Goal: Task Accomplishment & Management: Complete application form

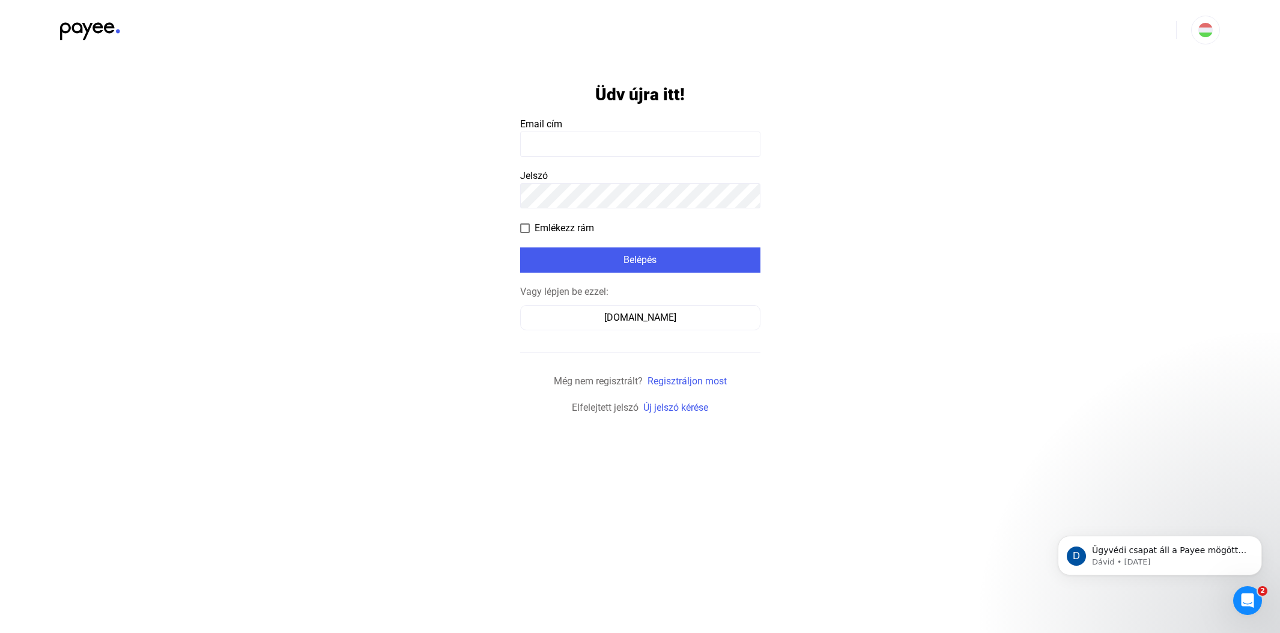
click at [568, 144] on input at bounding box center [640, 144] width 240 height 25
click at [607, 151] on input at bounding box center [640, 144] width 240 height 25
click at [549, 142] on input at bounding box center [640, 144] width 240 height 25
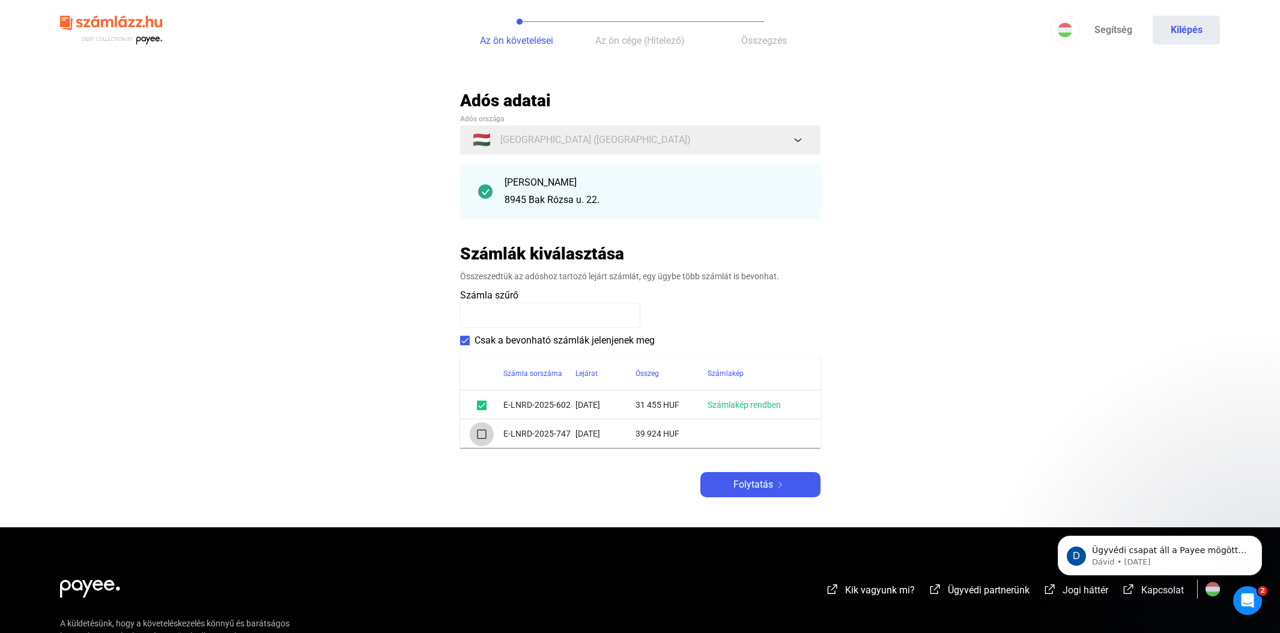
click at [482, 435] on span at bounding box center [482, 434] width 10 height 10
click at [749, 486] on span "Folytatás" at bounding box center [753, 484] width 40 height 14
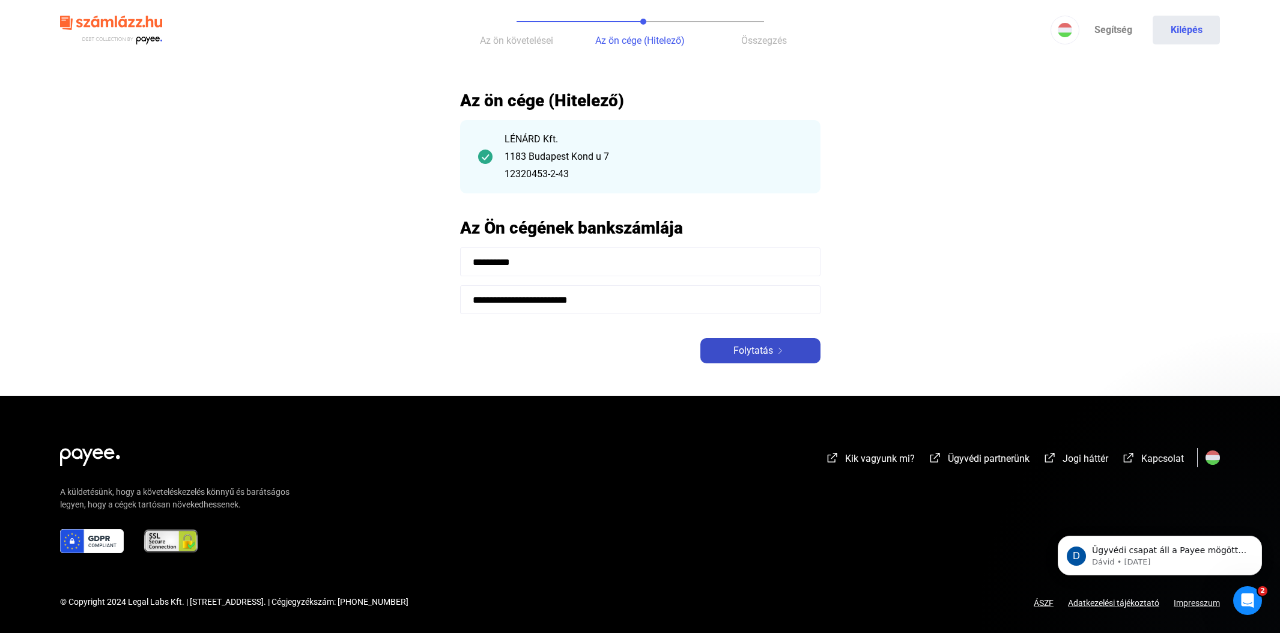
click at [747, 353] on span "Folytatás" at bounding box center [753, 351] width 40 height 14
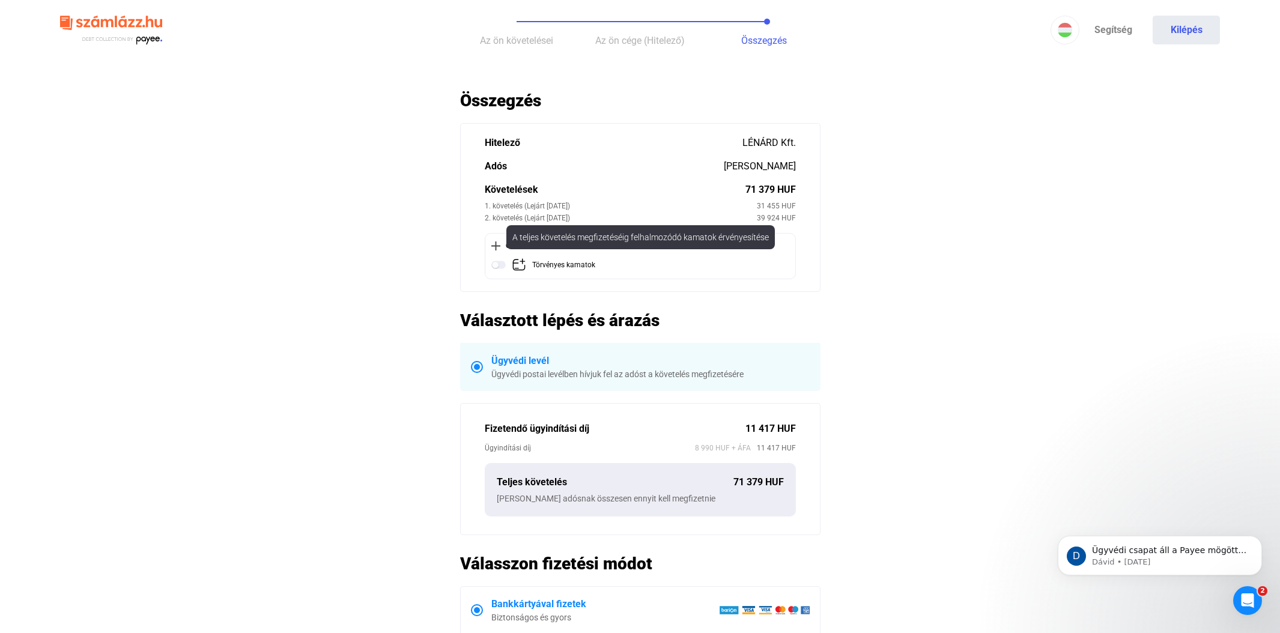
click at [520, 265] on img at bounding box center [519, 265] width 14 height 14
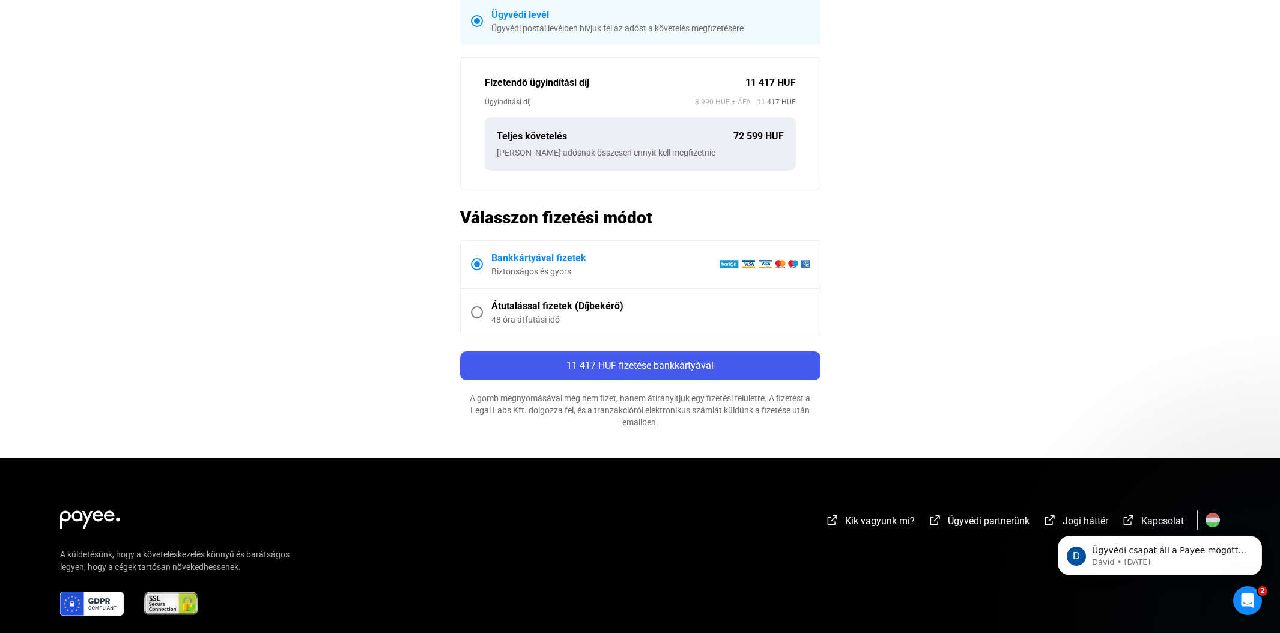
scroll to position [353, 0]
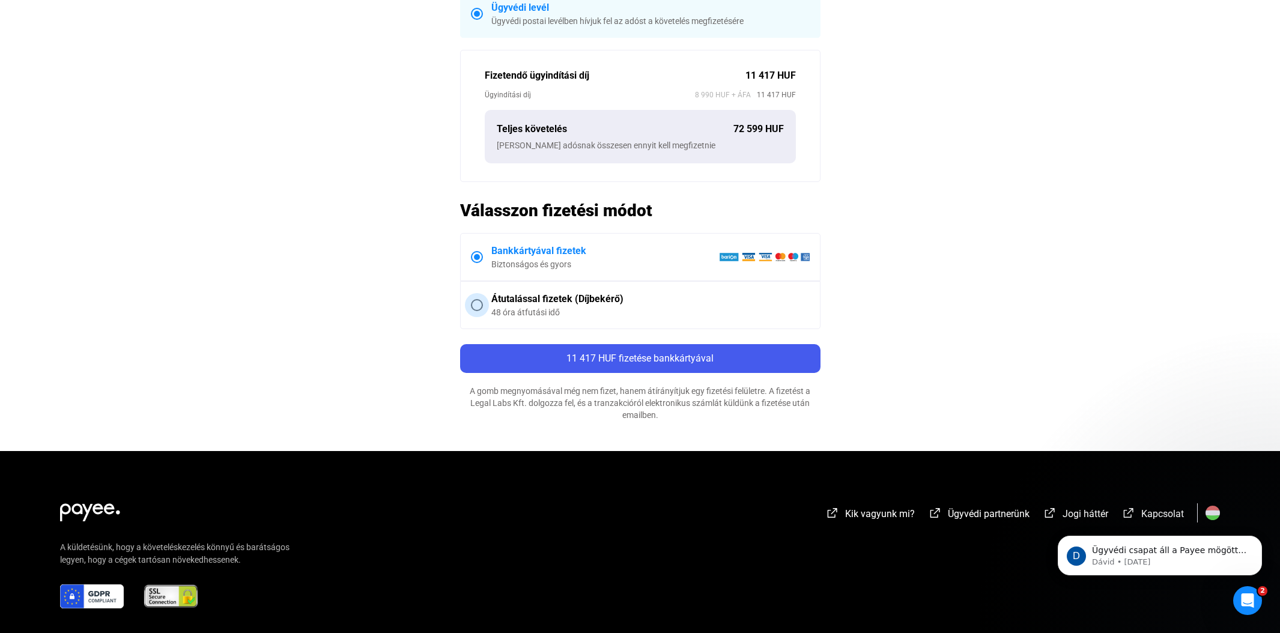
click at [480, 302] on span at bounding box center [477, 305] width 12 height 12
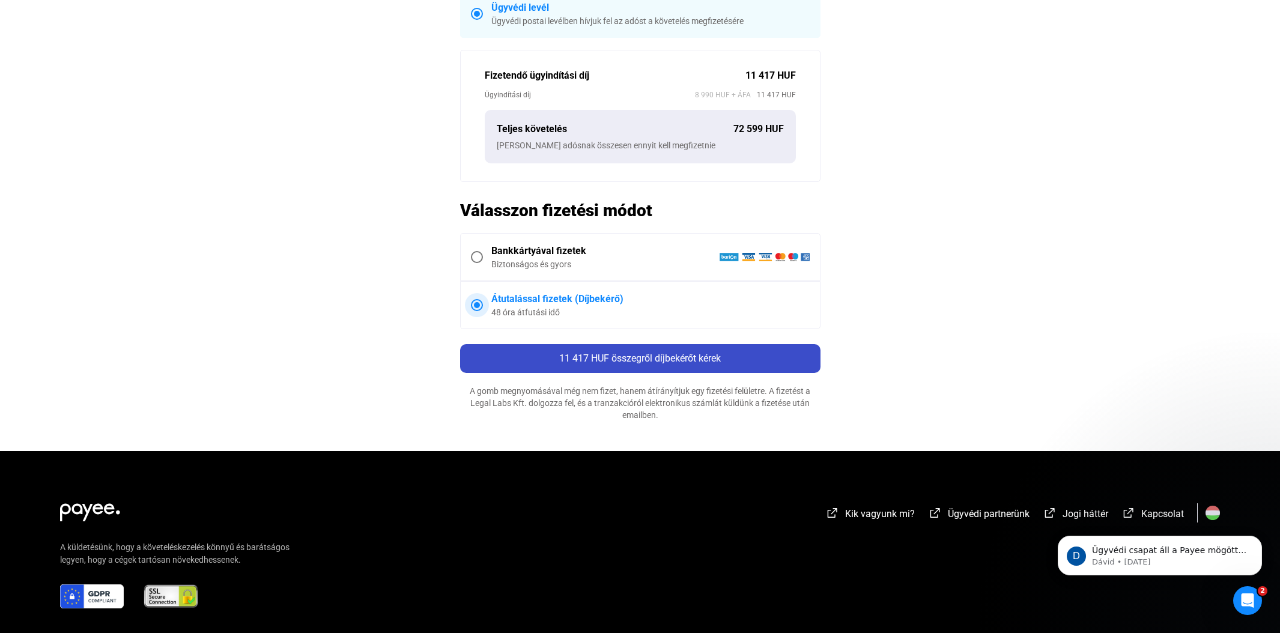
click at [631, 356] on span "11 417 HUF összegről díjbekérőt kérek" at bounding box center [640, 358] width 162 height 11
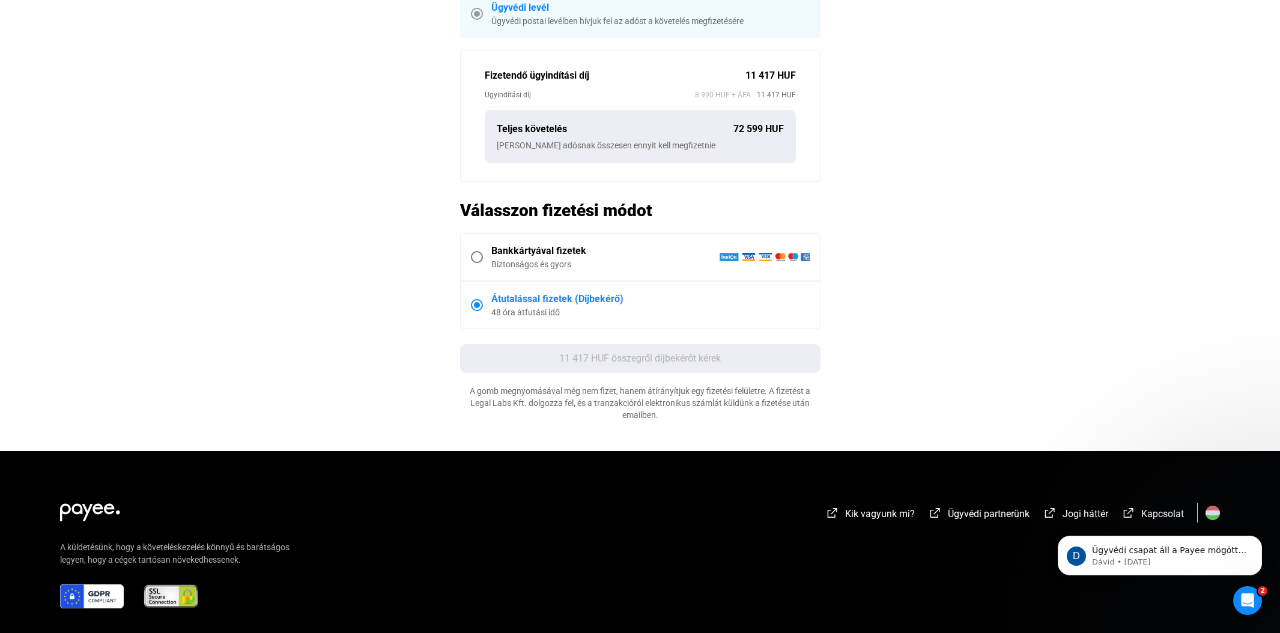
scroll to position [0, 0]
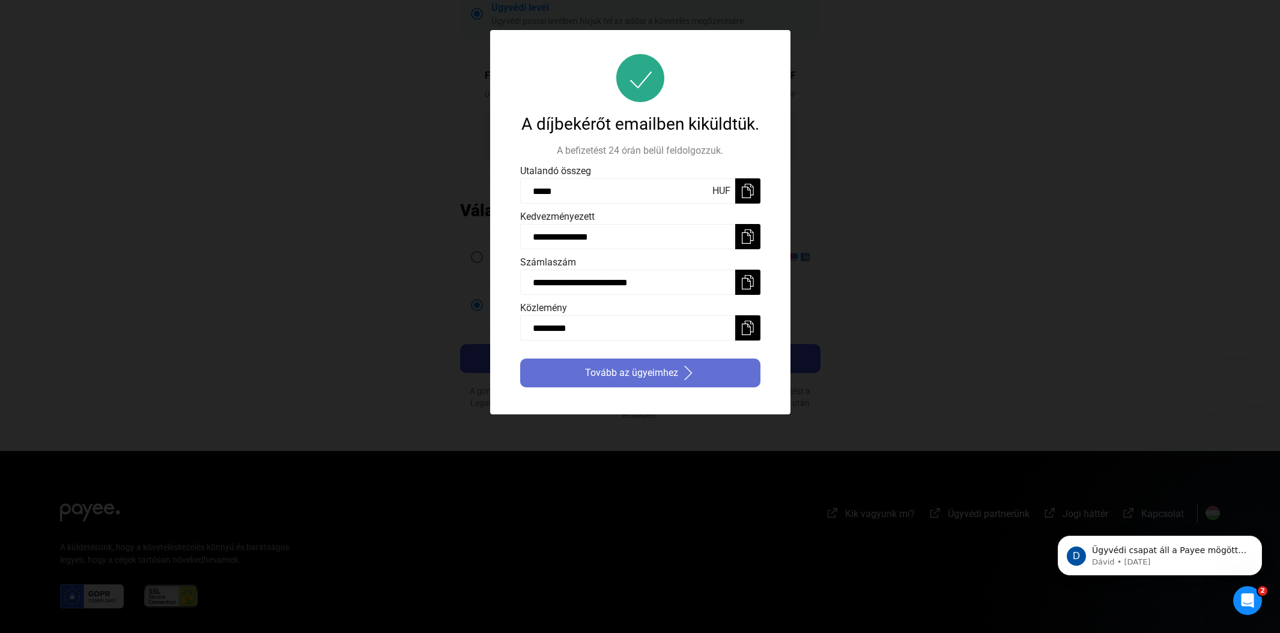
click at [623, 380] on span "Tovább az ügyeimhez" at bounding box center [631, 373] width 93 height 14
